Goal: Task Accomplishment & Management: Use online tool/utility

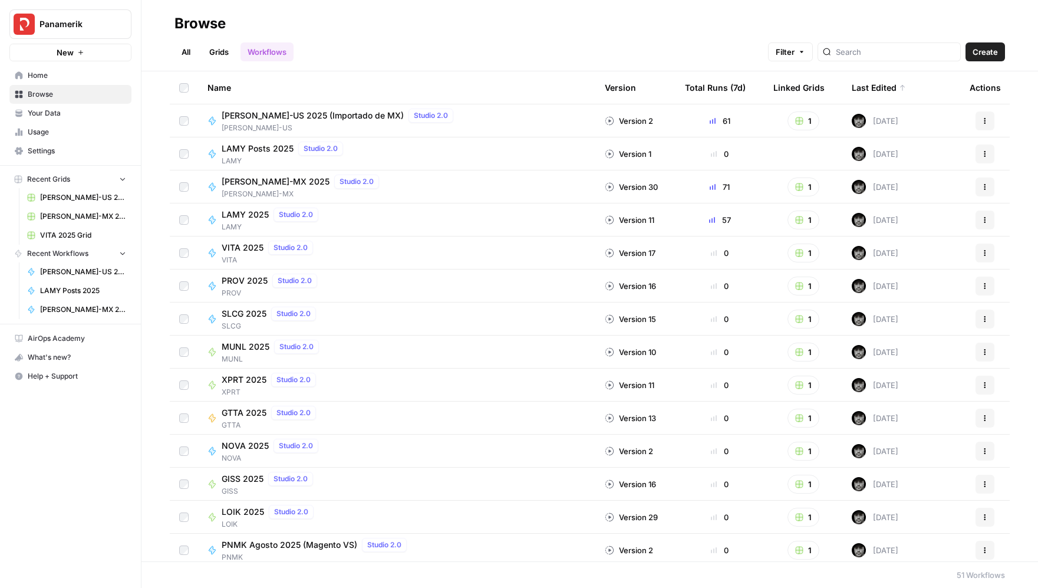
click at [41, 90] on span "Browse" at bounding box center [77, 94] width 98 height 11
click at [186, 52] on link "All" at bounding box center [186, 51] width 23 height 19
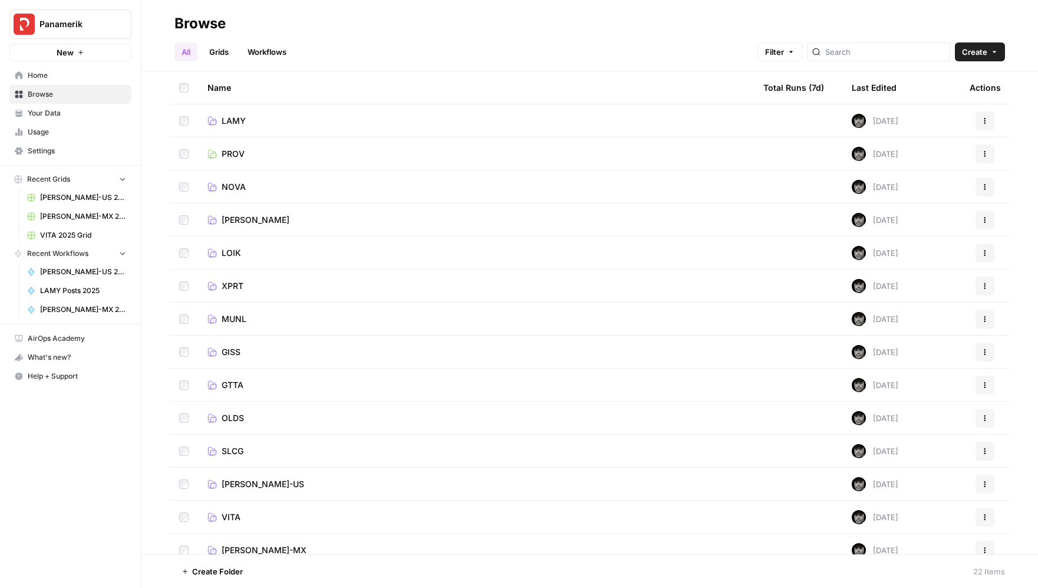
click at [278, 284] on link "XPRT" at bounding box center [476, 286] width 537 height 12
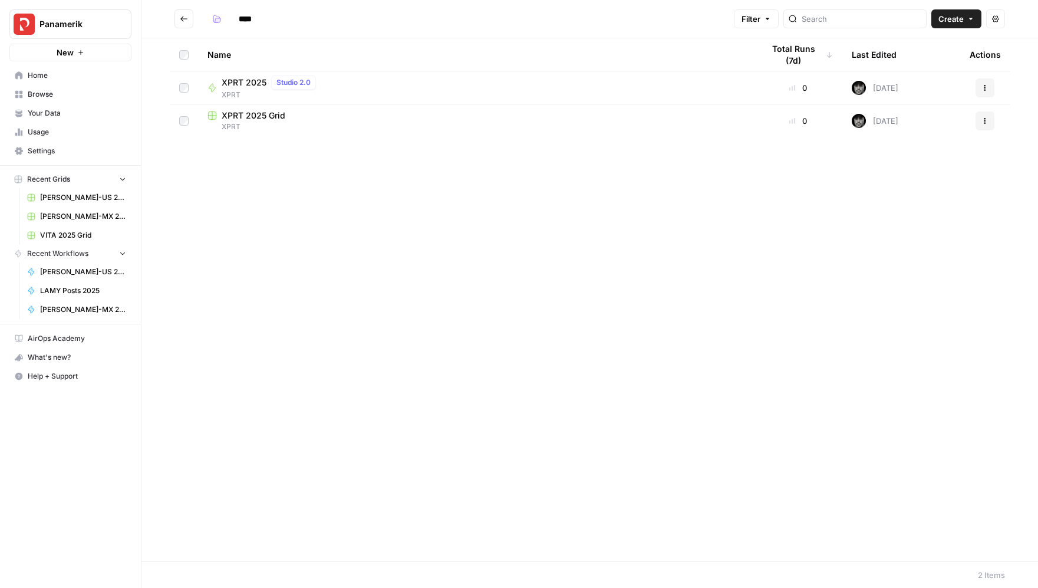
click at [281, 119] on span "XPRT 2025 Grid" at bounding box center [254, 116] width 64 height 12
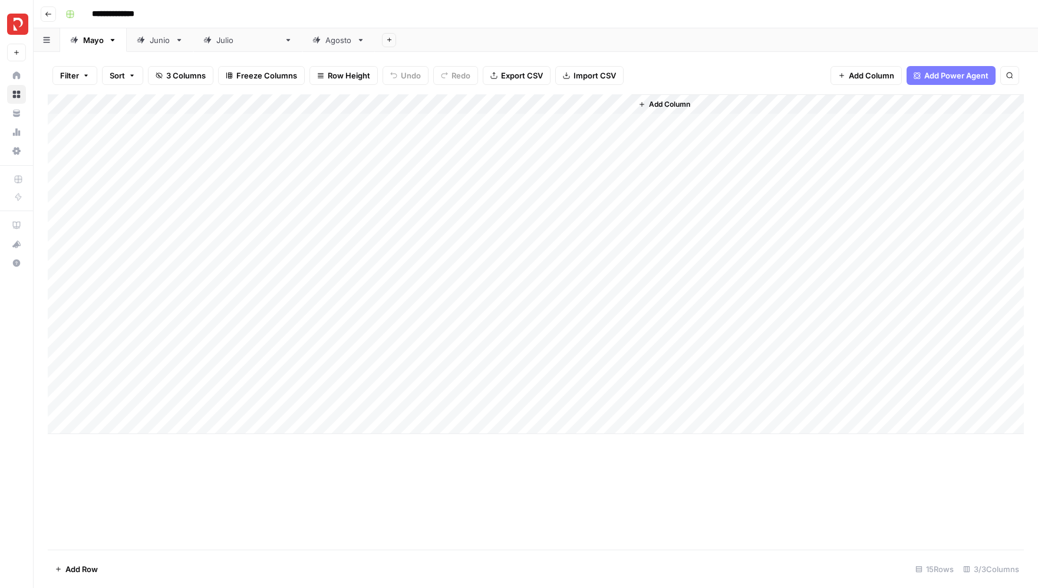
click at [156, 42] on div "Junio" at bounding box center [160, 40] width 21 height 12
drag, startPoint x: 175, startPoint y: 99, endPoint x: 297, endPoint y: 103, distance: 122.1
click at [297, 103] on div "Add Column" at bounding box center [536, 264] width 976 height 340
drag, startPoint x: 298, startPoint y: 98, endPoint x: 392, endPoint y: 98, distance: 94.3
click at [392, 98] on div "Add Column" at bounding box center [536, 264] width 976 height 340
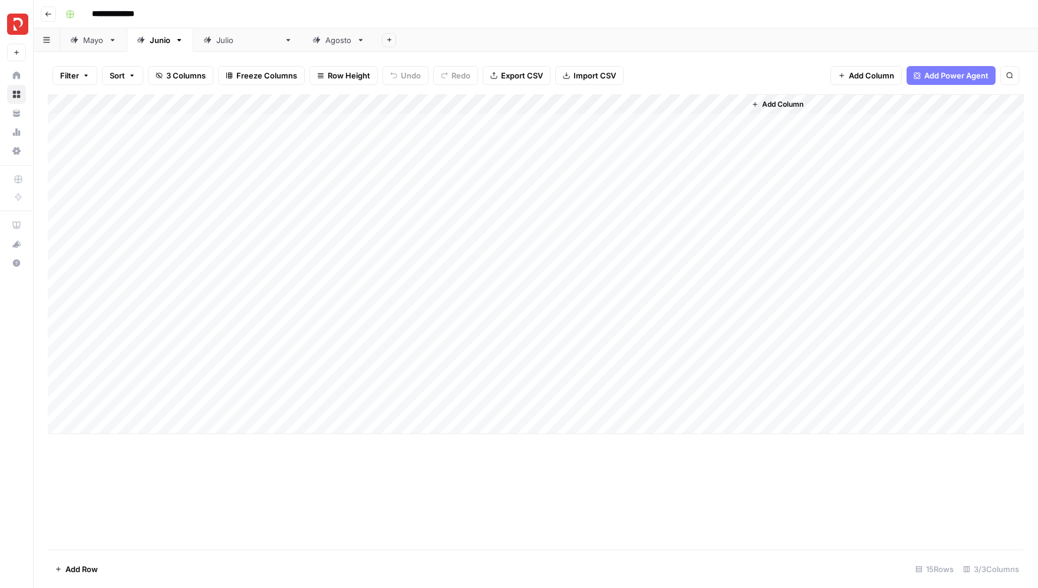
drag, startPoint x: 206, startPoint y: 126, endPoint x: 468, endPoint y: 396, distance: 375.6
click at [468, 396] on div "Add Column" at bounding box center [536, 264] width 976 height 340
click at [92, 43] on div "Mayo" at bounding box center [93, 40] width 21 height 12
drag, startPoint x: 181, startPoint y: 166, endPoint x: 292, endPoint y: 396, distance: 255.5
click at [293, 396] on div "Add Column" at bounding box center [536, 264] width 976 height 340
